Goal: Task Accomplishment & Management: Use online tool/utility

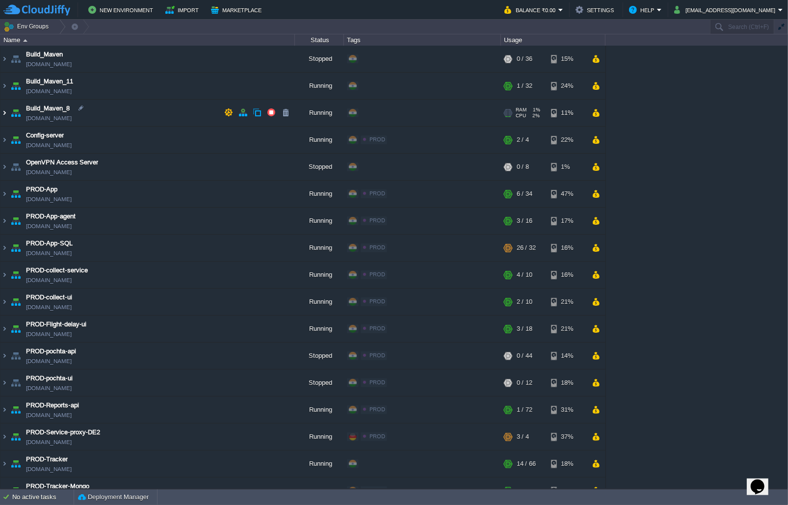
click at [2, 116] on img at bounding box center [4, 113] width 8 height 27
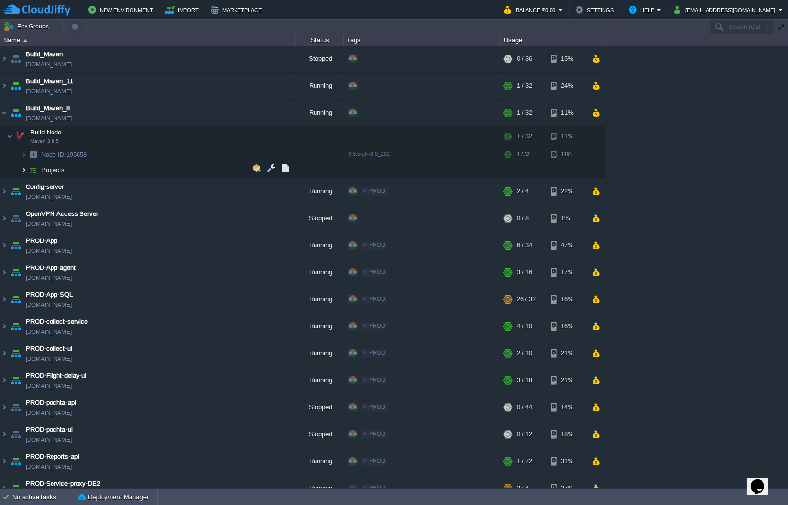
click at [23, 172] on img at bounding box center [24, 169] width 6 height 15
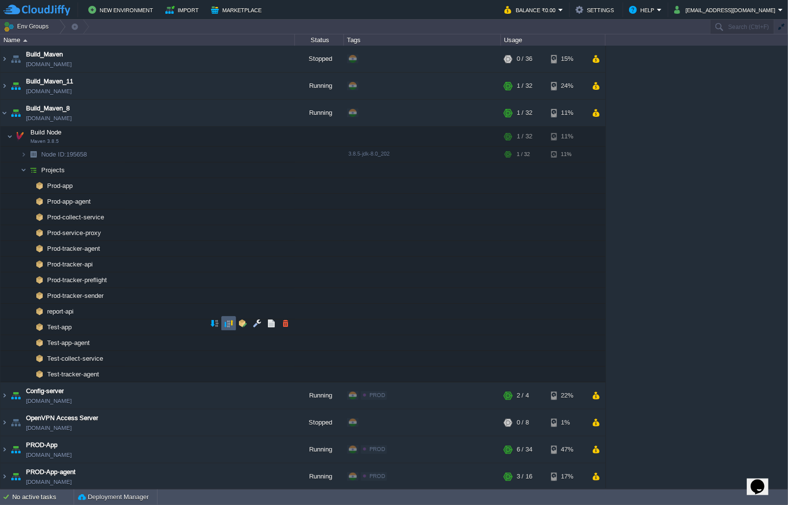
click at [234, 324] on td at bounding box center [228, 323] width 15 height 15
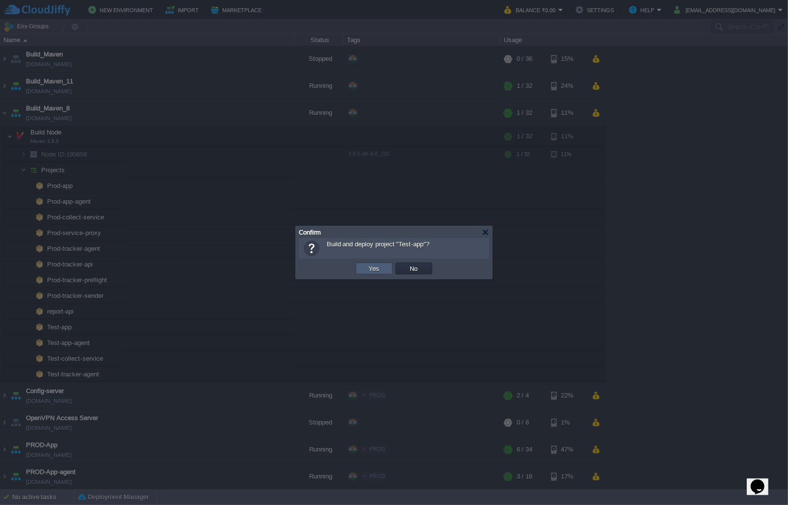
click at [363, 271] on td "Yes" at bounding box center [374, 269] width 37 height 12
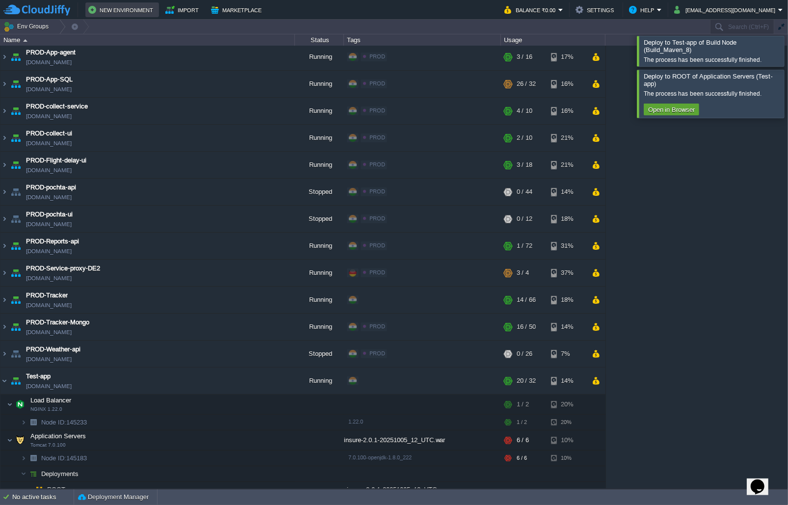
scroll to position [119, 0]
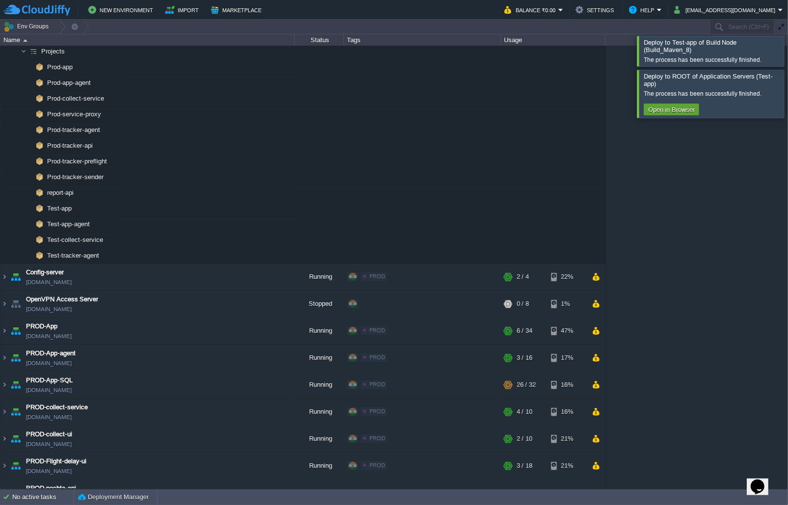
click at [706, 181] on div "Build_Maven env-2301177.in1.cloudjiffy.net Stopped + Add to Env Group RAM 0% CP…" at bounding box center [394, 267] width 788 height 443
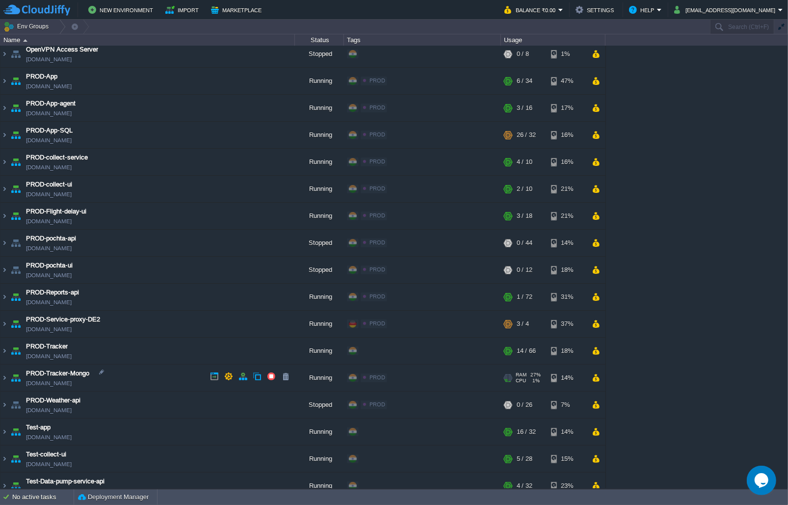
scroll to position [280, 0]
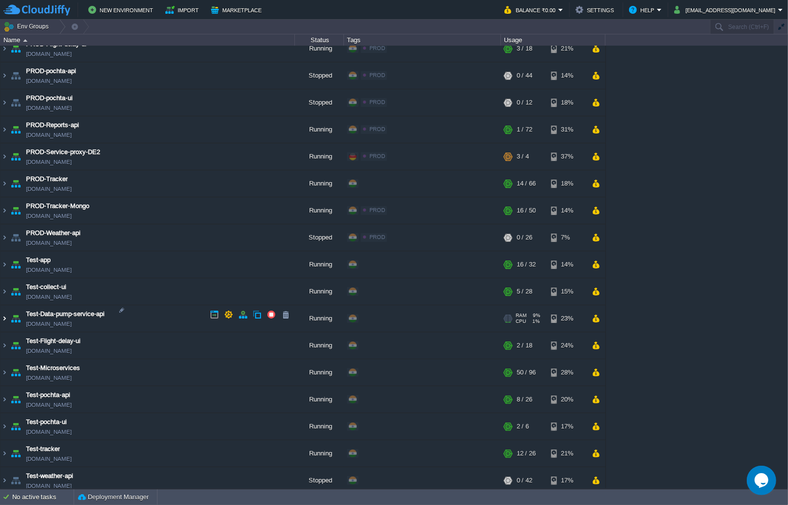
click at [8, 307] on img at bounding box center [4, 318] width 8 height 27
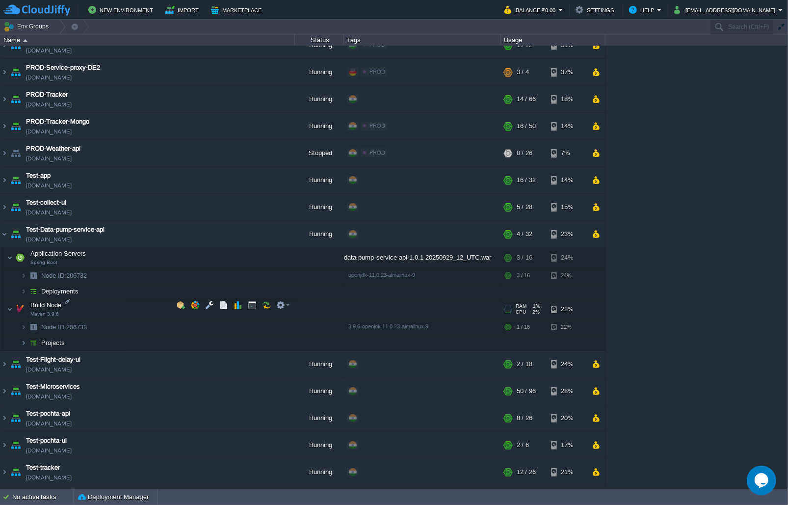
scroll to position [382, 0]
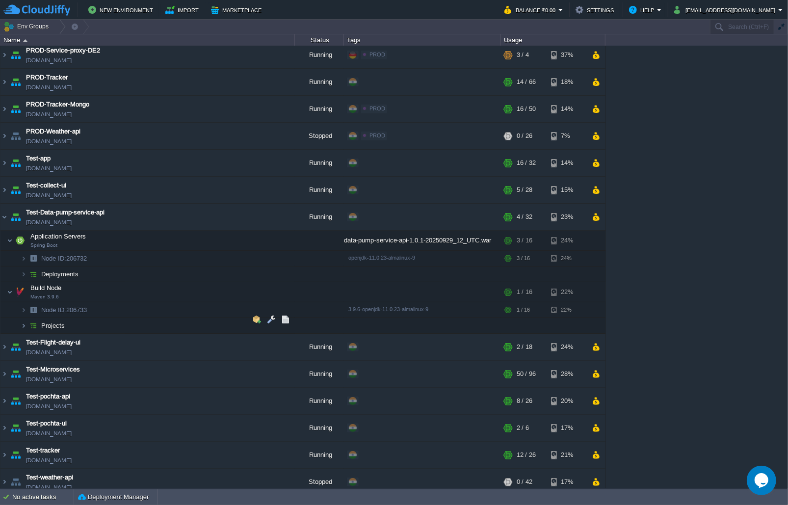
click at [24, 319] on img at bounding box center [24, 325] width 6 height 15
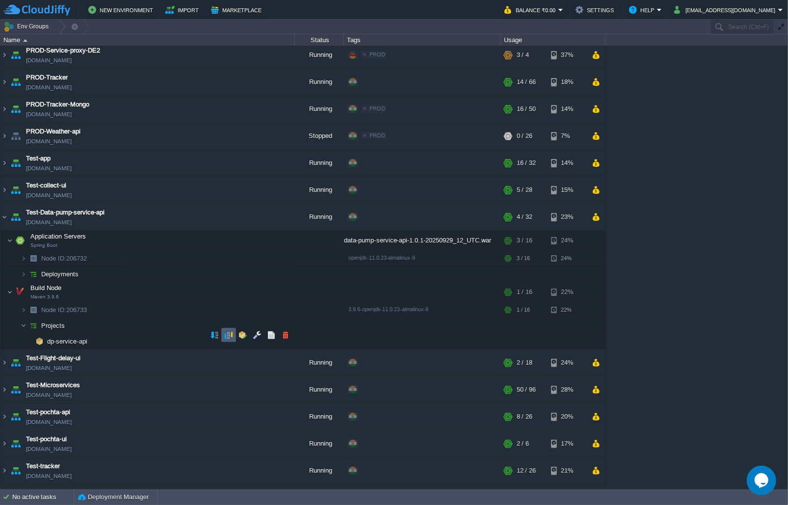
click at [229, 336] on button "button" at bounding box center [228, 335] width 9 height 9
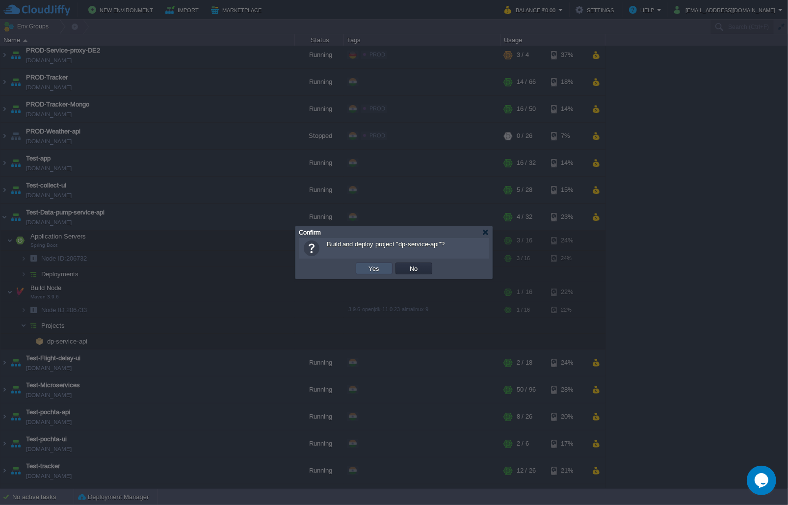
drag, startPoint x: 377, startPoint y: 267, endPoint x: 369, endPoint y: 267, distance: 8.3
click at [378, 267] on button "Yes" at bounding box center [374, 268] width 17 height 9
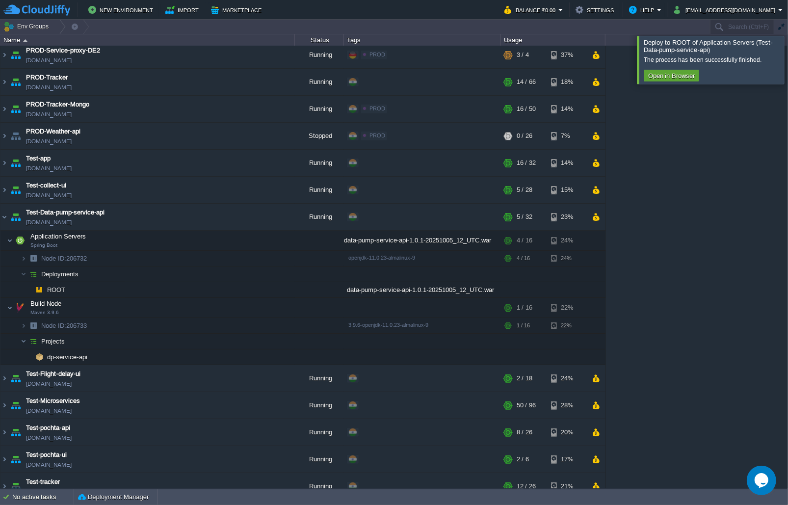
click at [788, 63] on div at bounding box center [800, 60] width 0 height 48
